Goal: Transaction & Acquisition: Purchase product/service

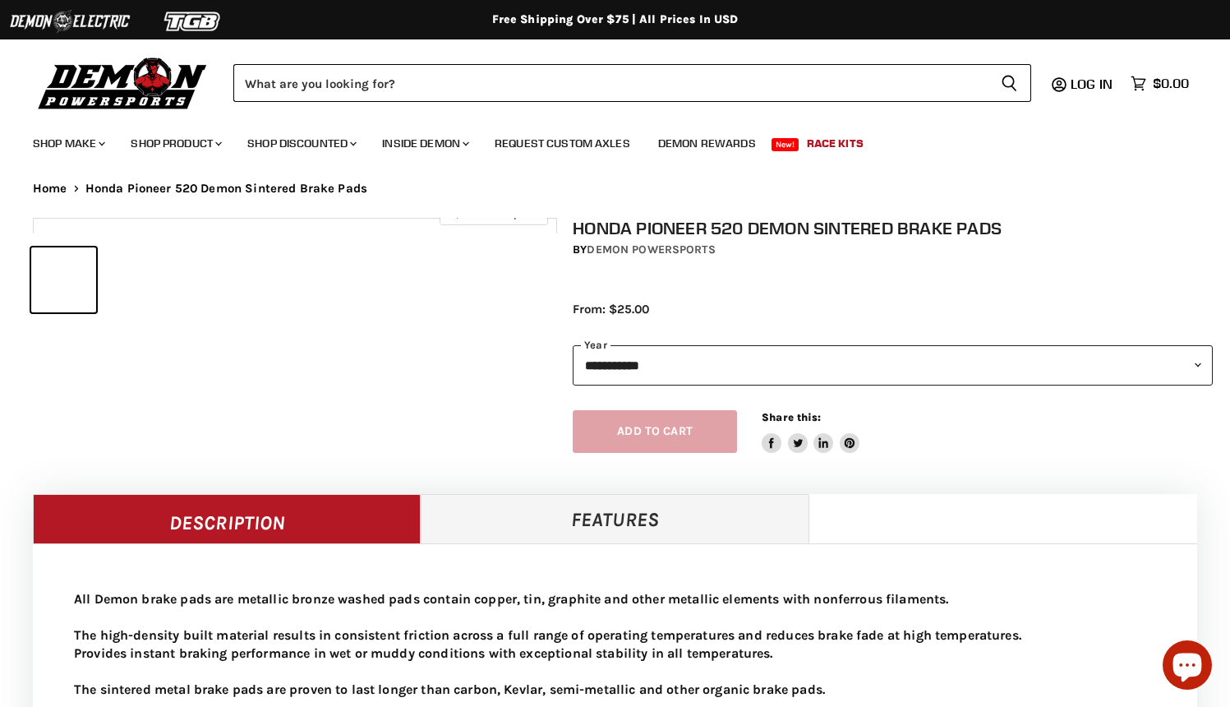
select select "******"
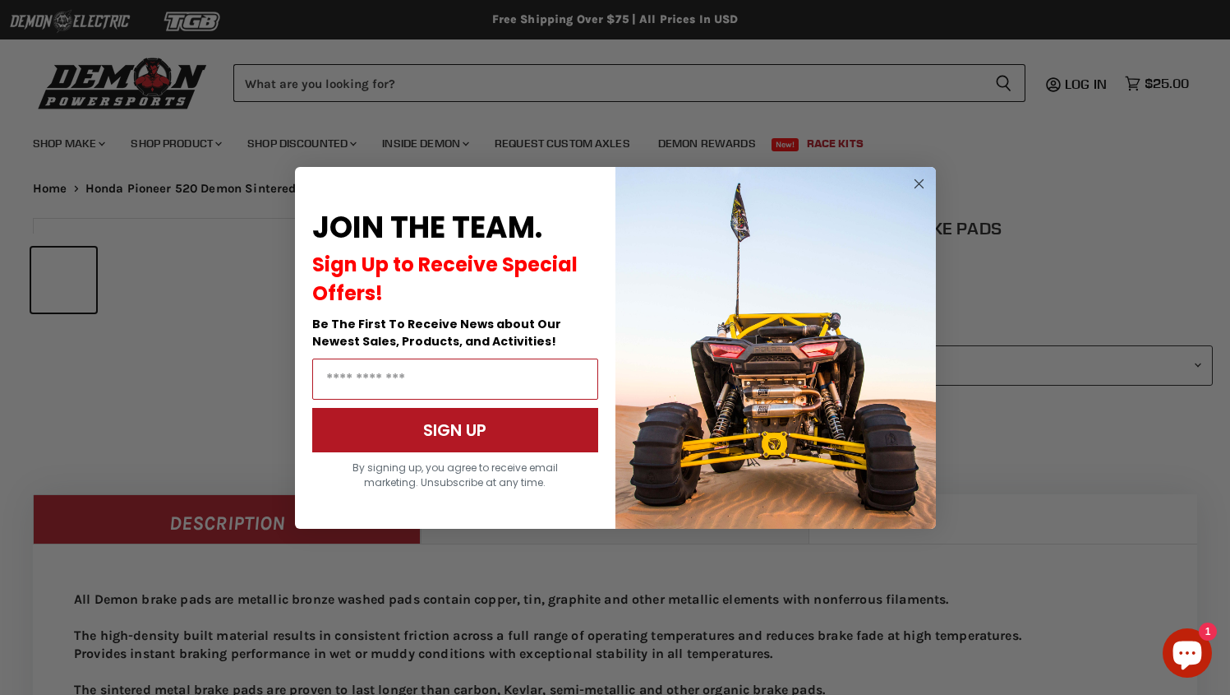
select select "******"
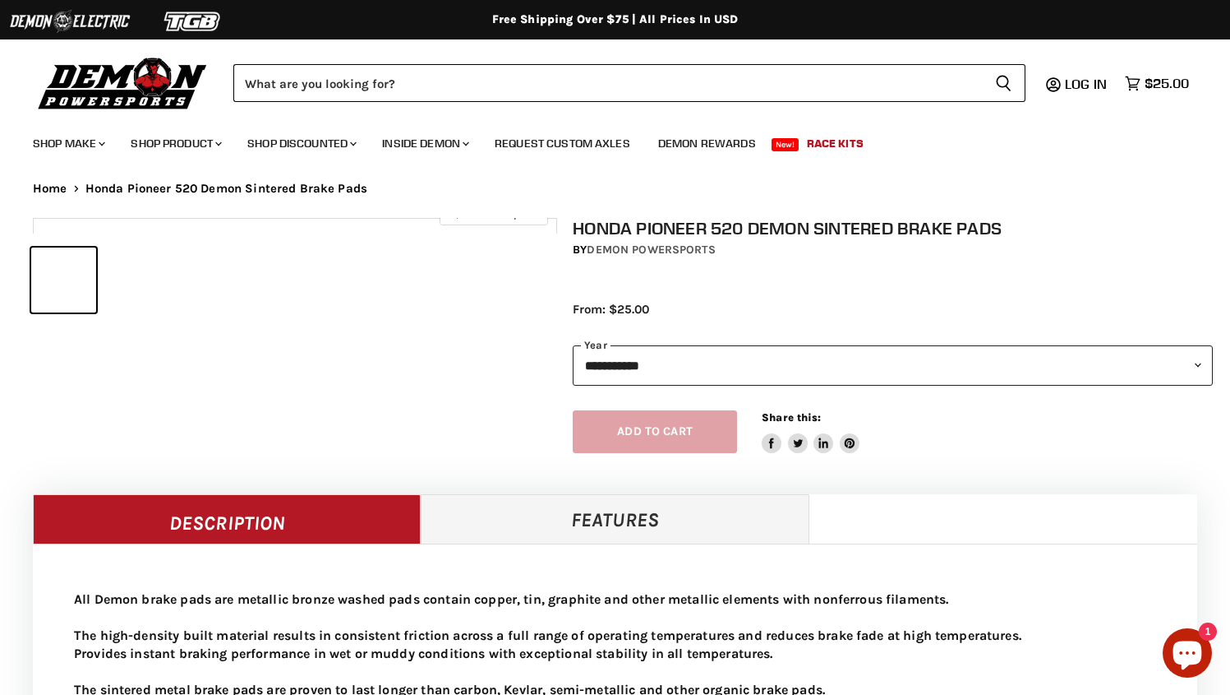
select select "******"
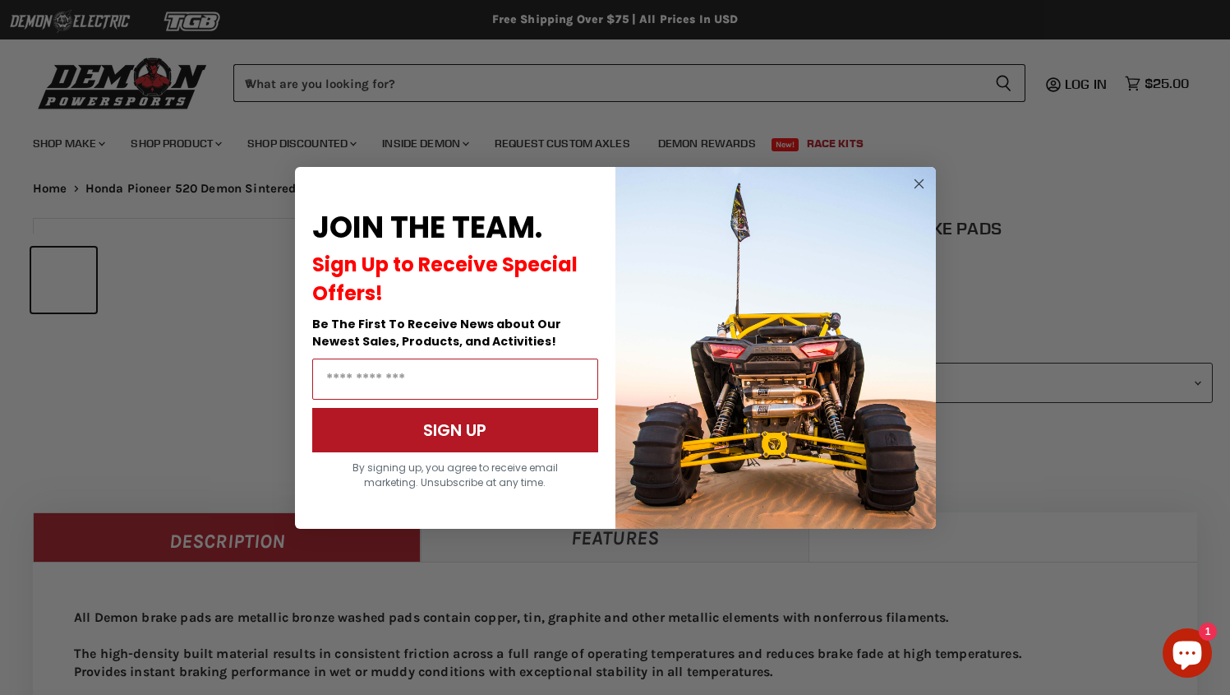
scroll to position [707, 0]
